Goal: Task Accomplishment & Management: Use online tool/utility

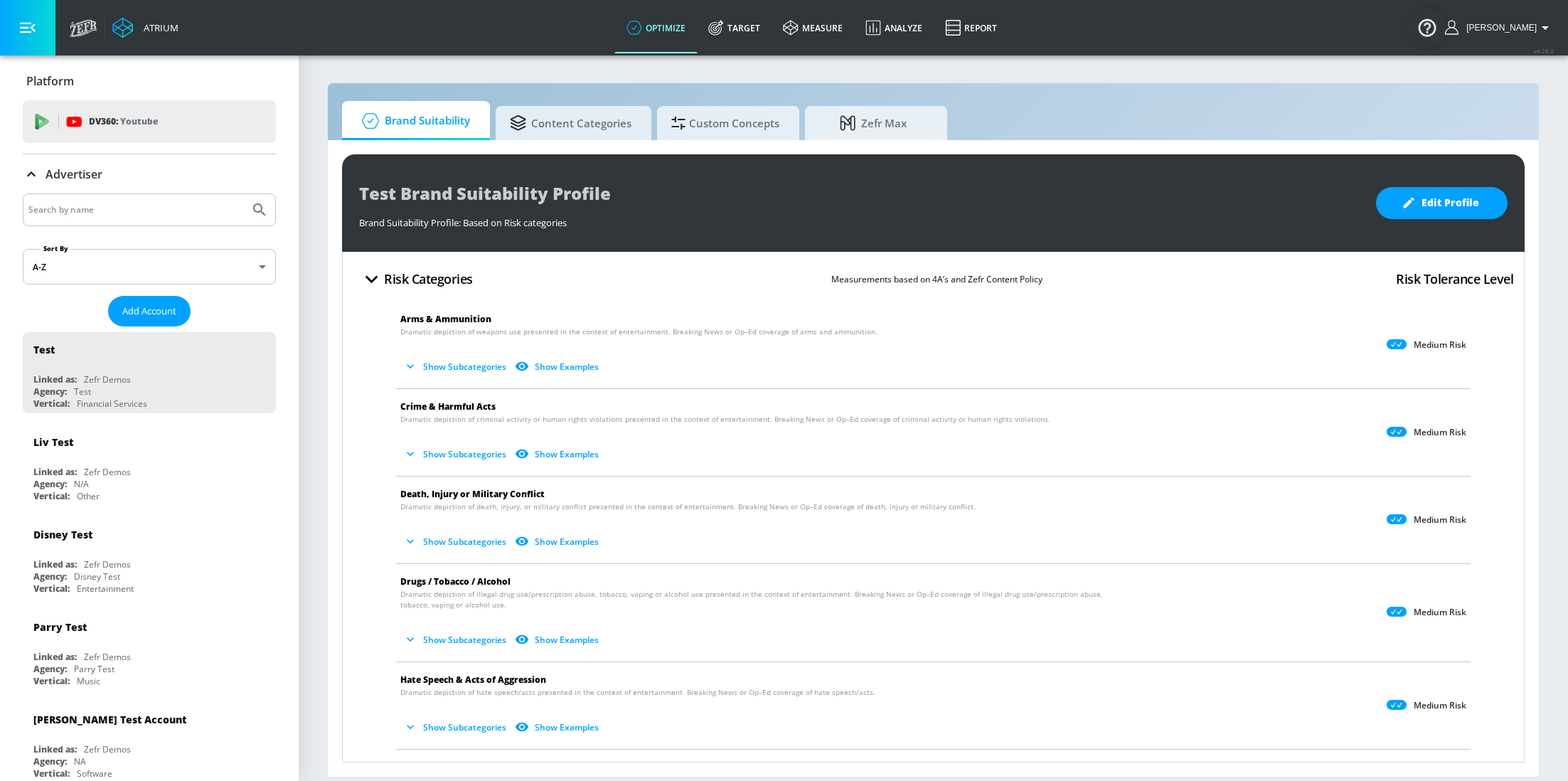
click at [179, 206] on input "Search by name" at bounding box center [136, 209] width 216 height 18
type input "M&S"
click at [244, 194] on button "Submit Search" at bounding box center [259, 209] width 31 height 31
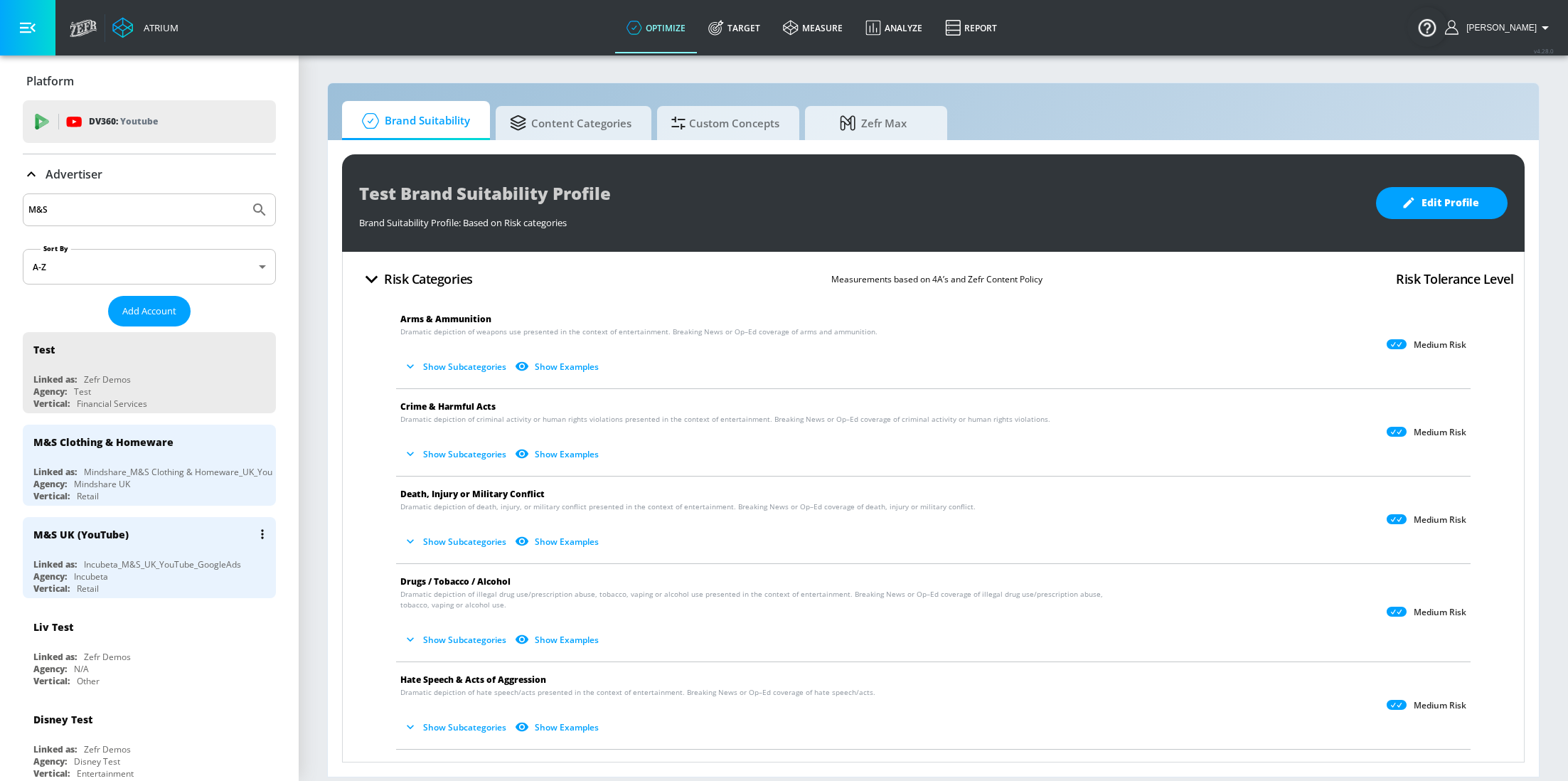
click at [140, 572] on div "Agency: Incubeta" at bounding box center [153, 577] width 239 height 12
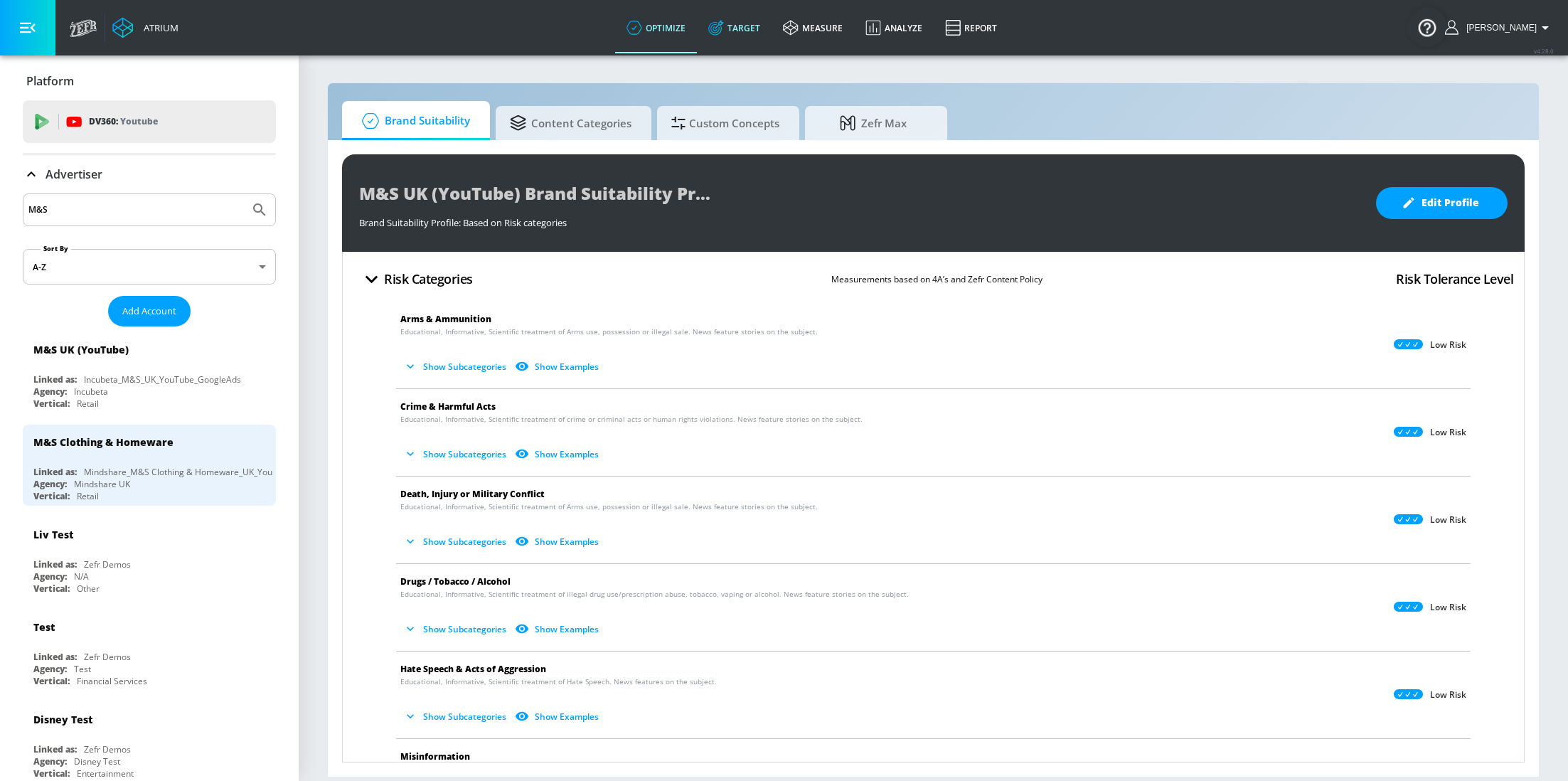
click at [748, 32] on link "Target" at bounding box center [734, 27] width 74 height 51
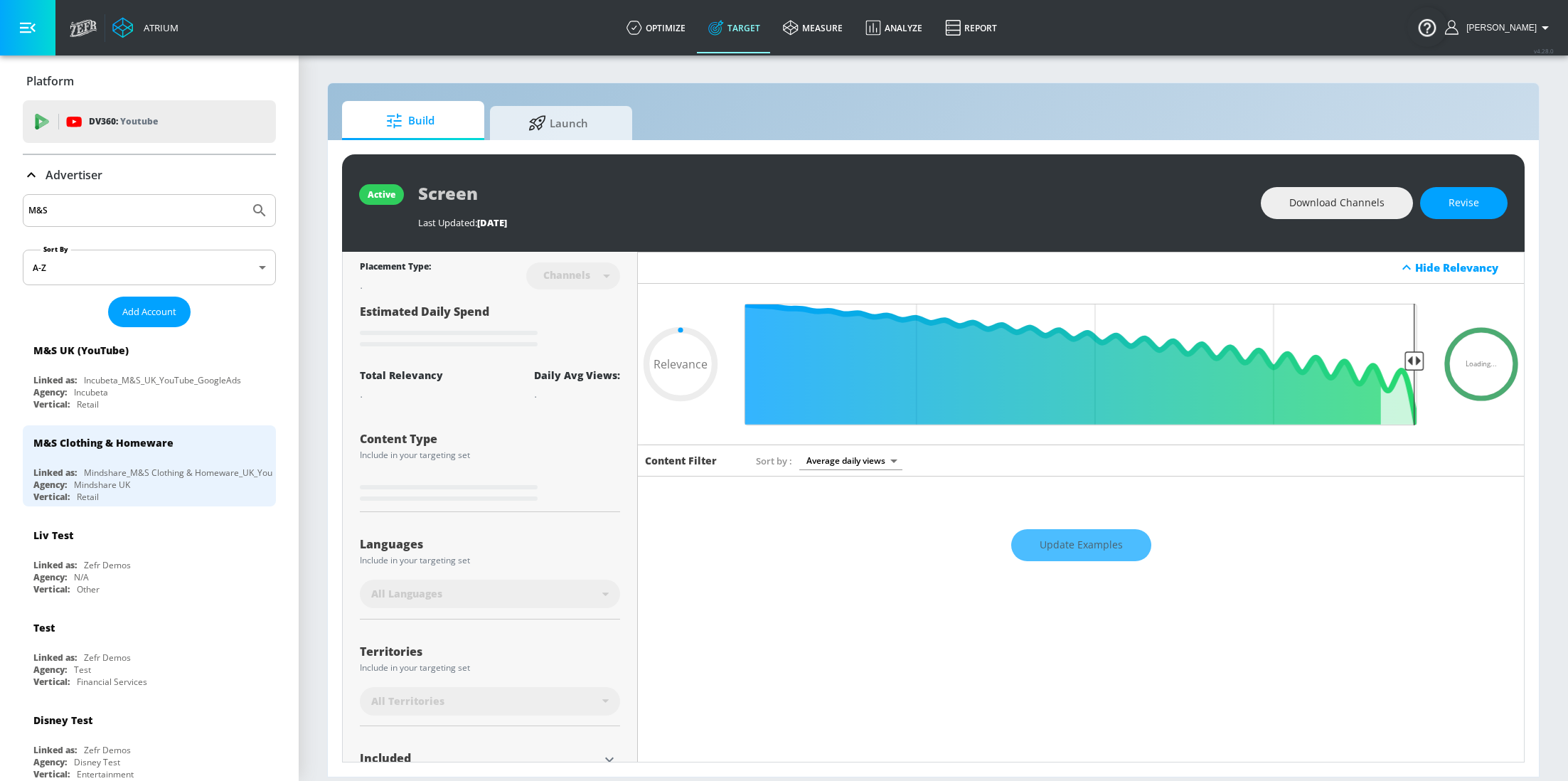
type input "0.05"
click at [556, 124] on span "Launch" at bounding box center [558, 121] width 108 height 34
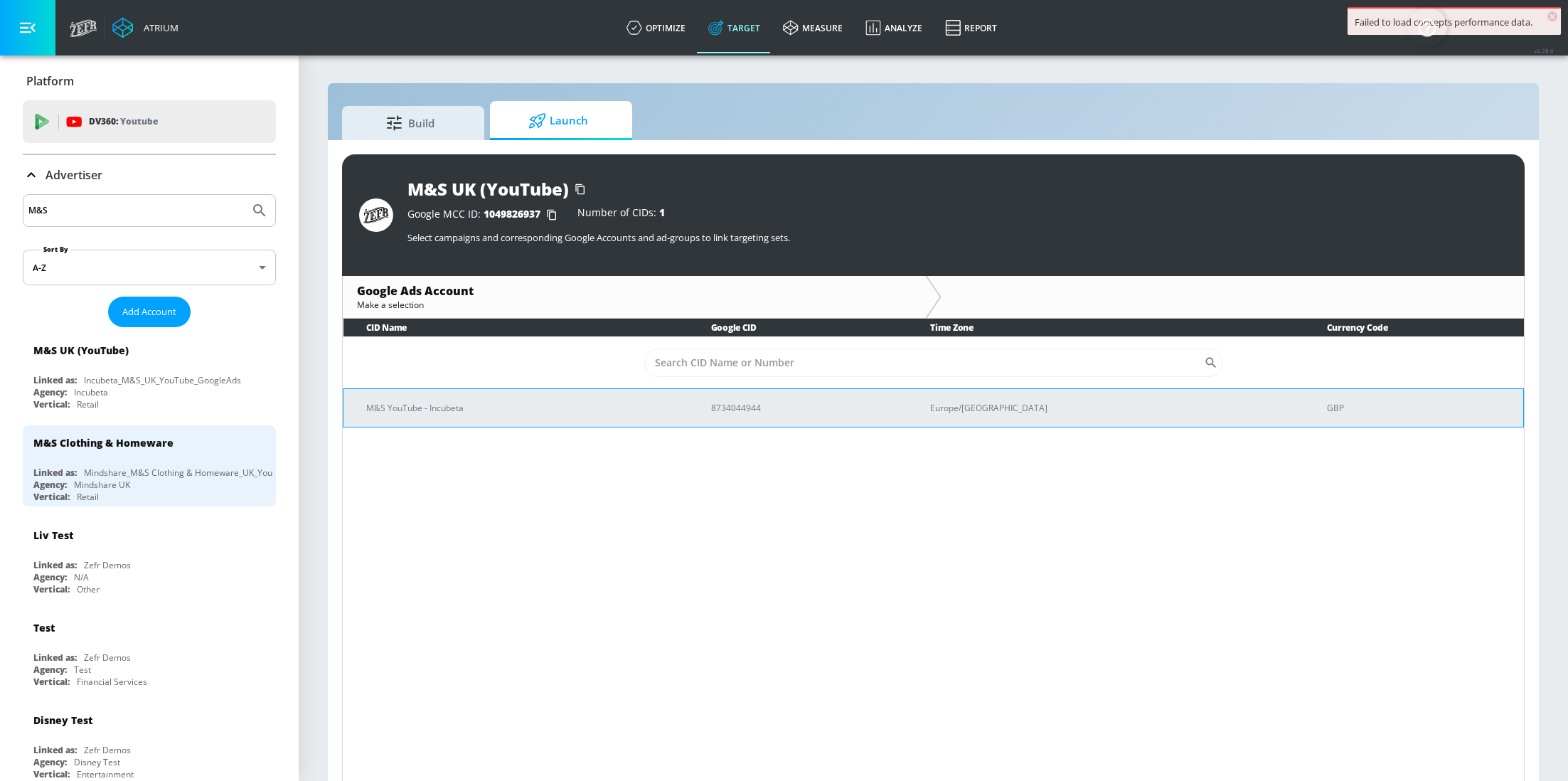
click at [542, 419] on td "M&S YouTube - Incubeta" at bounding box center [516, 408] width 345 height 39
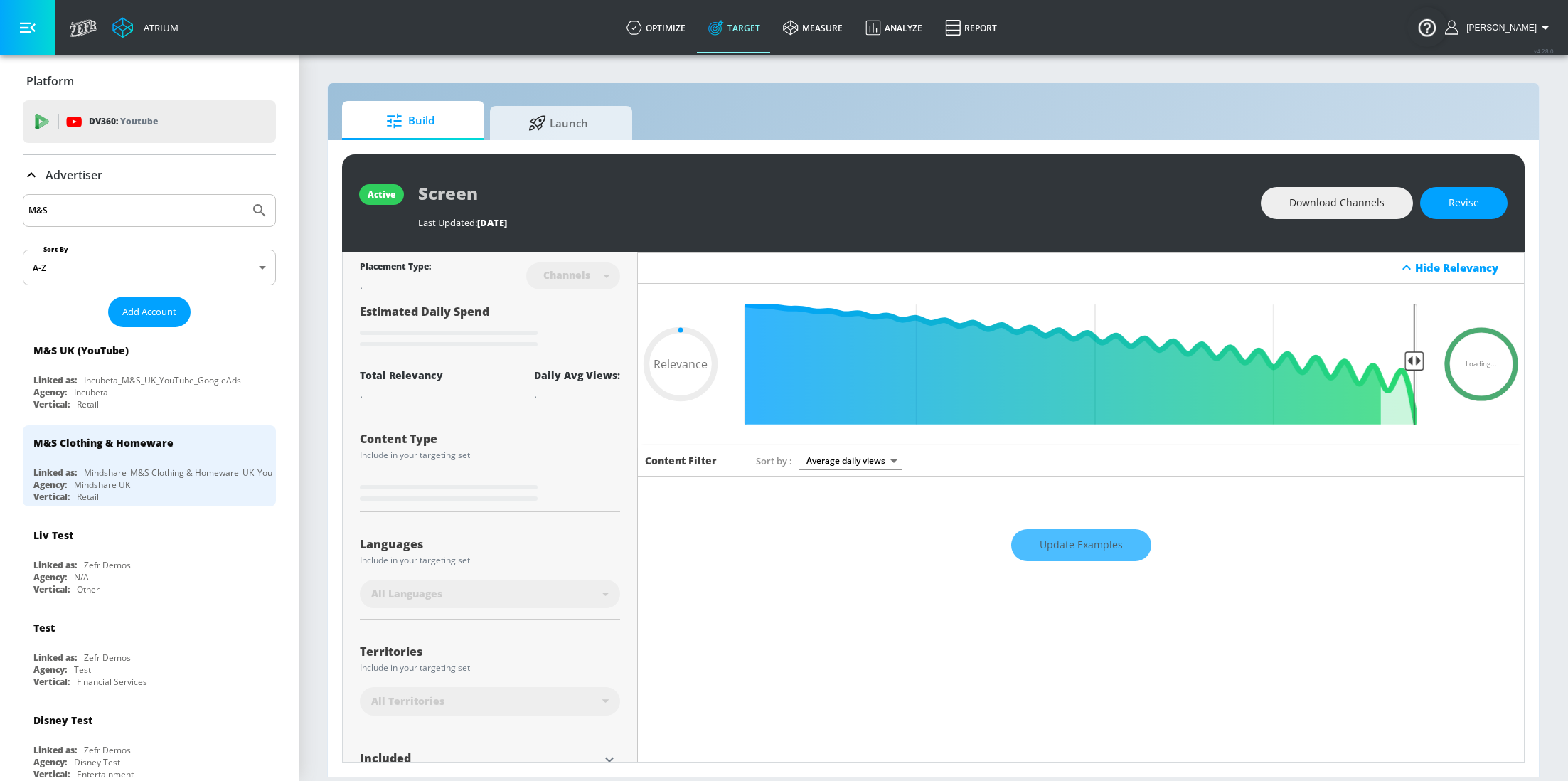
type input "0.05"
click at [585, 130] on span "Launch" at bounding box center [558, 121] width 108 height 34
